Goal: Task Accomplishment & Management: Complete application form

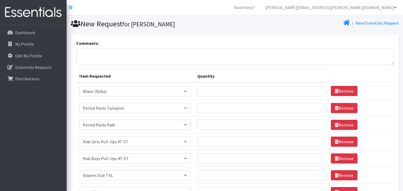
select select "4828"
select select "11445"
select select "11444"
select select "2928"
select select "2929"
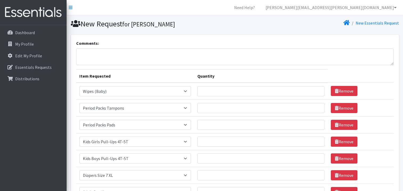
select select "4739"
select select "4738"
select select "428"
select select "415"
select select "417"
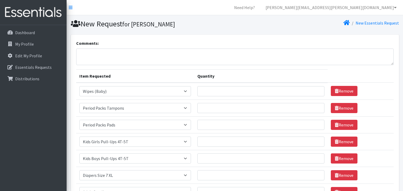
select select "414"
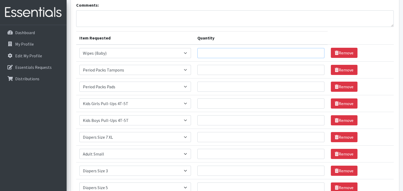
drag, startPoint x: 236, startPoint y: 51, endPoint x: 231, endPoint y: 59, distance: 9.6
click at [237, 51] on input "Quantity" at bounding box center [260, 53] width 127 height 10
type input "36"
click at [221, 70] on input "Quantity" at bounding box center [260, 70] width 127 height 10
type input "2"
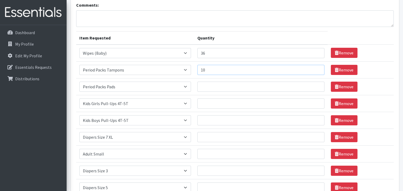
type input "10"
click at [212, 85] on input "Quantity" at bounding box center [260, 86] width 127 height 10
type input "10"
click at [208, 105] on input "Quantity" at bounding box center [260, 103] width 127 height 10
type input "300"
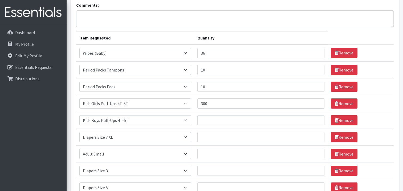
click at [219, 125] on td "Quantity" at bounding box center [260, 120] width 133 height 17
click at [219, 122] on input "Quantity" at bounding box center [260, 120] width 127 height 10
type input "300"
click at [216, 138] on input "Quantity" at bounding box center [260, 137] width 127 height 10
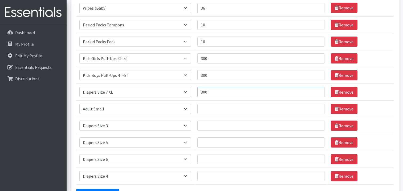
scroll to position [91, 0]
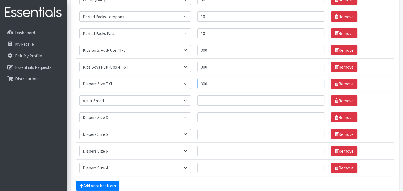
type input "300"
click at [209, 102] on input "Quantity" at bounding box center [260, 100] width 127 height 10
type input "2"
type input "30"
click at [210, 116] on input "Quantity" at bounding box center [260, 117] width 127 height 10
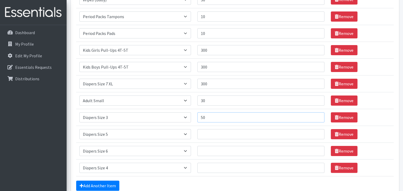
type input "5"
type input "400"
click at [235, 131] on input "Quantity" at bounding box center [260, 134] width 127 height 10
type input "400"
click at [225, 150] on input "Quantity" at bounding box center [260, 151] width 127 height 10
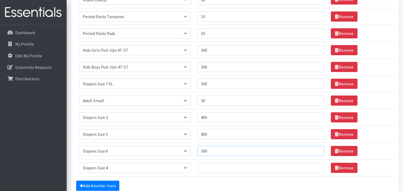
type input "300"
click at [223, 162] on input "Quantity" at bounding box center [260, 167] width 127 height 10
type input "300"
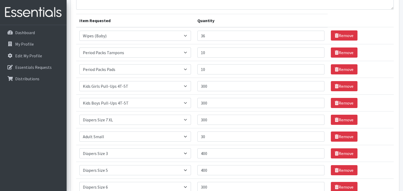
scroll to position [65, 0]
